Goal: Task Accomplishment & Management: Use online tool/utility

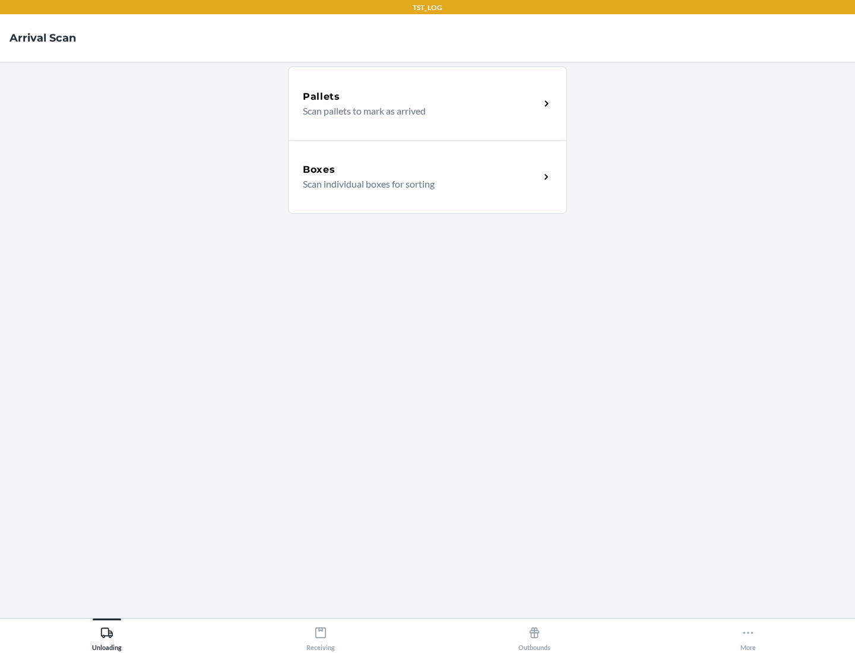
click at [421, 170] on div "Boxes" at bounding box center [421, 170] width 237 height 14
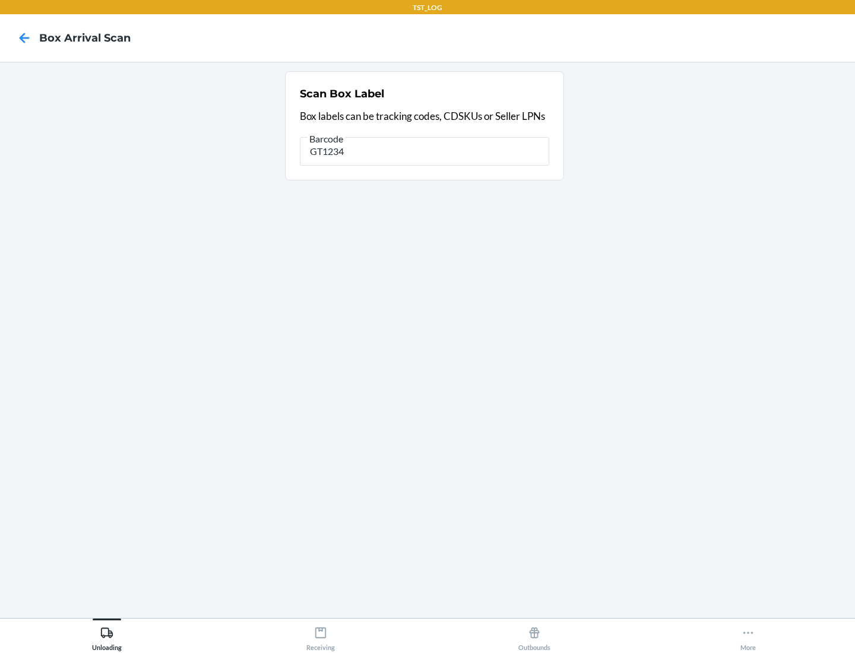
type input "GT1234"
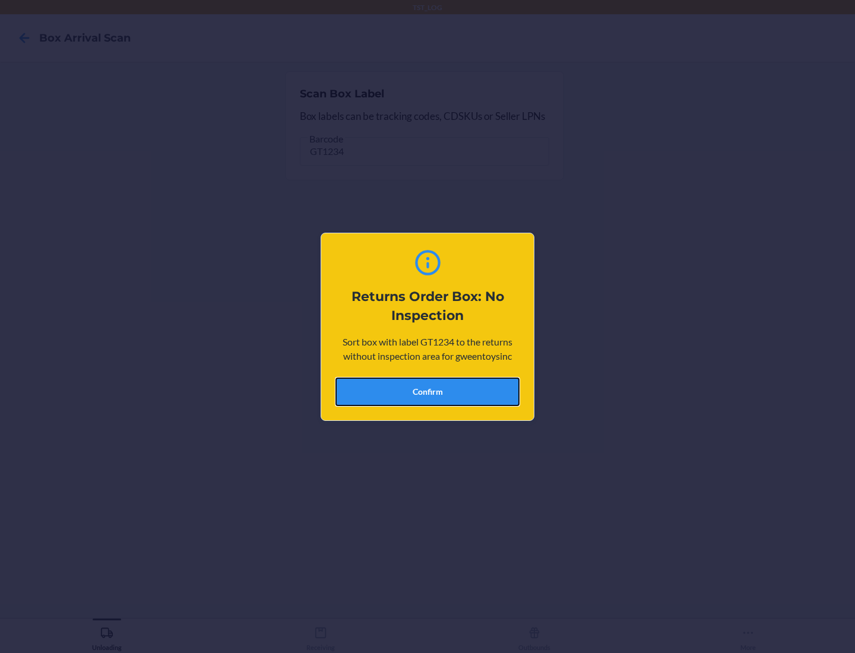
click at [427, 391] on button "Confirm" at bounding box center [427, 391] width 184 height 28
